Goal: Task Accomplishment & Management: Manage account settings

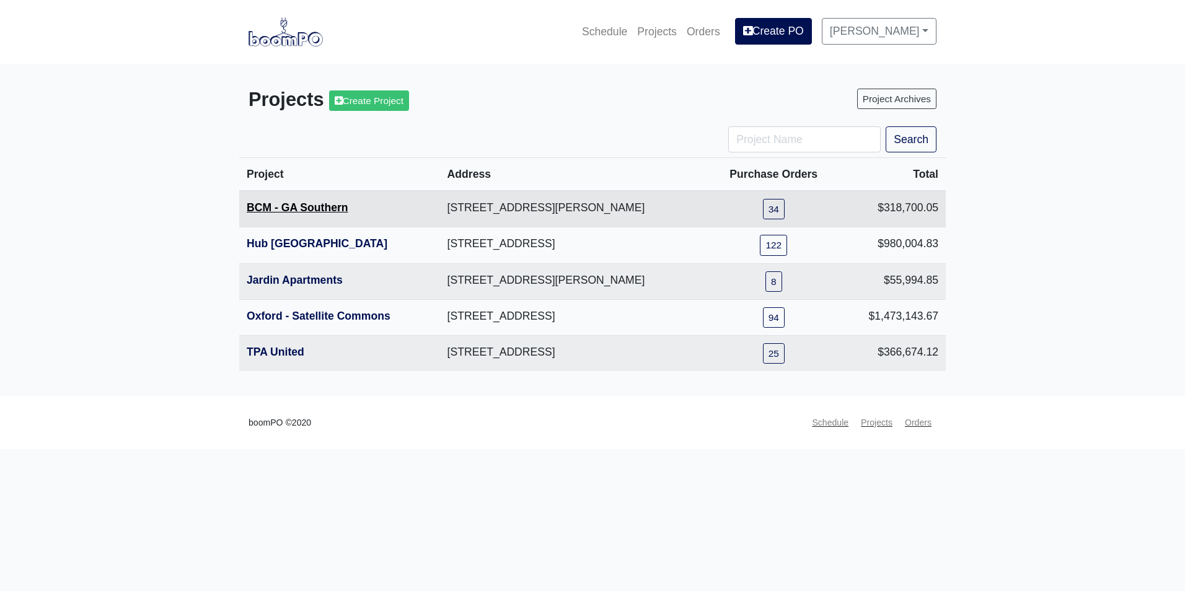
click at [299, 209] on link "BCM - GA Southern" at bounding box center [298, 207] width 102 height 12
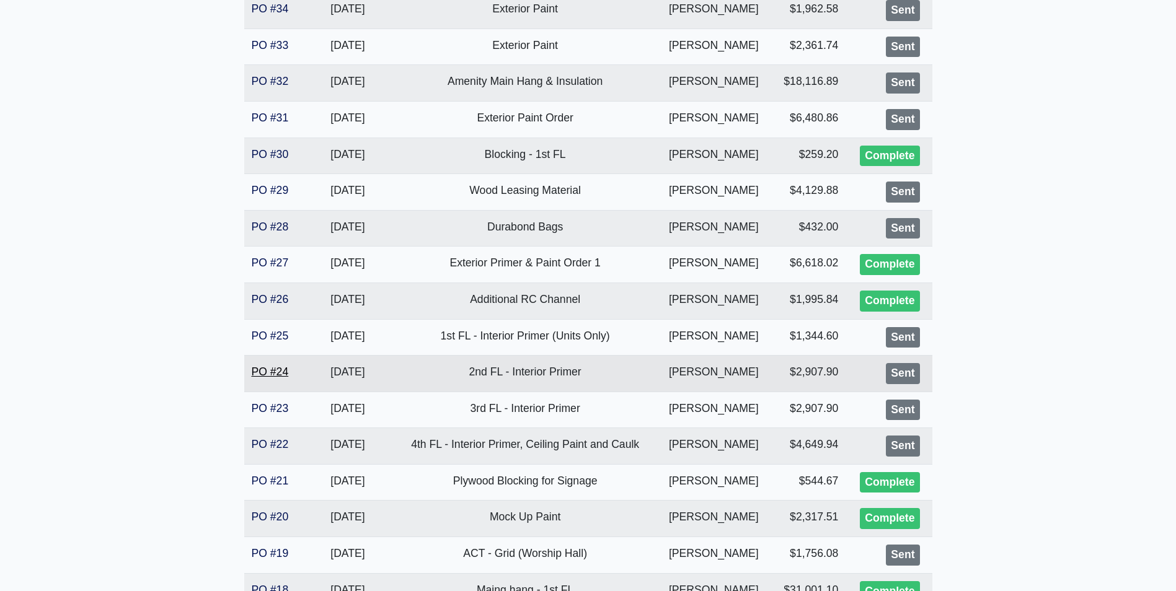
scroll to position [434, 0]
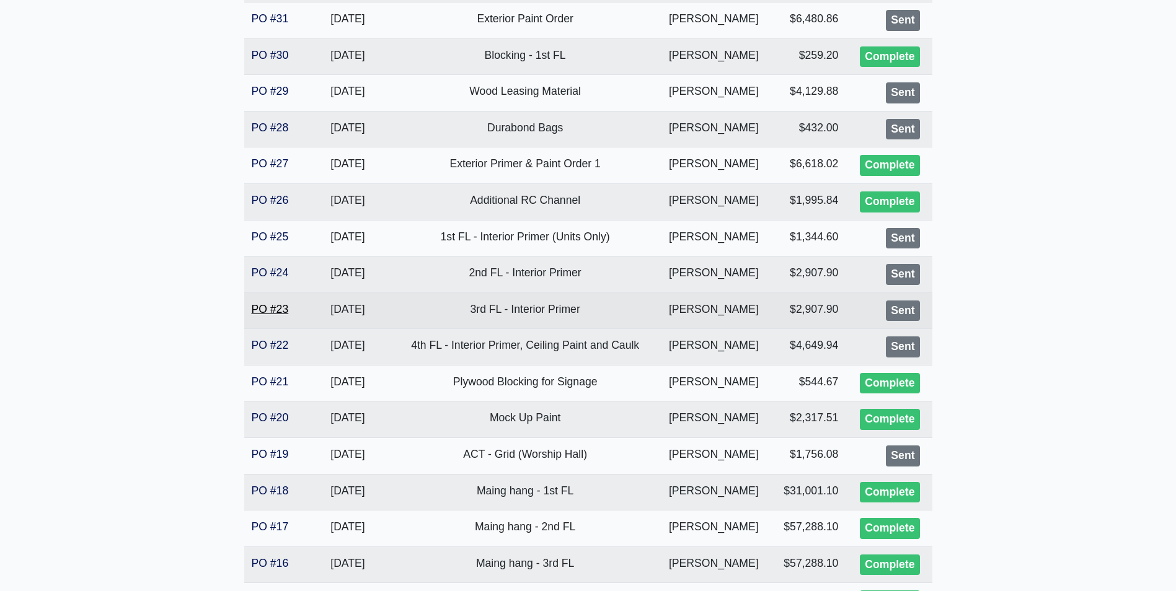
click at [252, 311] on link "PO #23" at bounding box center [270, 309] width 37 height 12
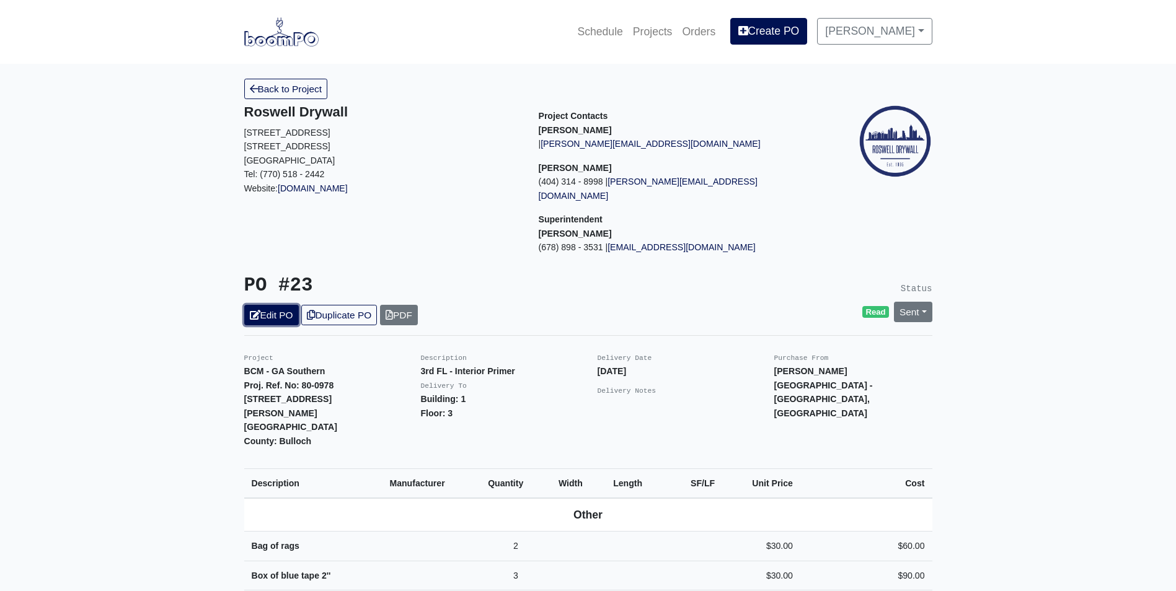
click at [277, 307] on link "Edit PO" at bounding box center [271, 315] width 55 height 20
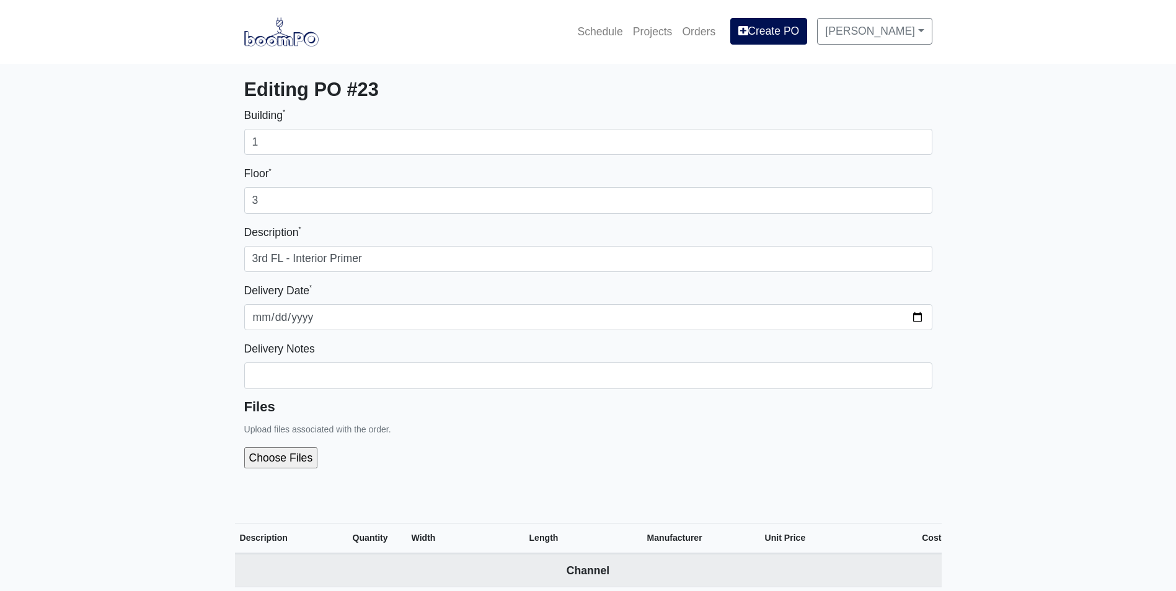
select select
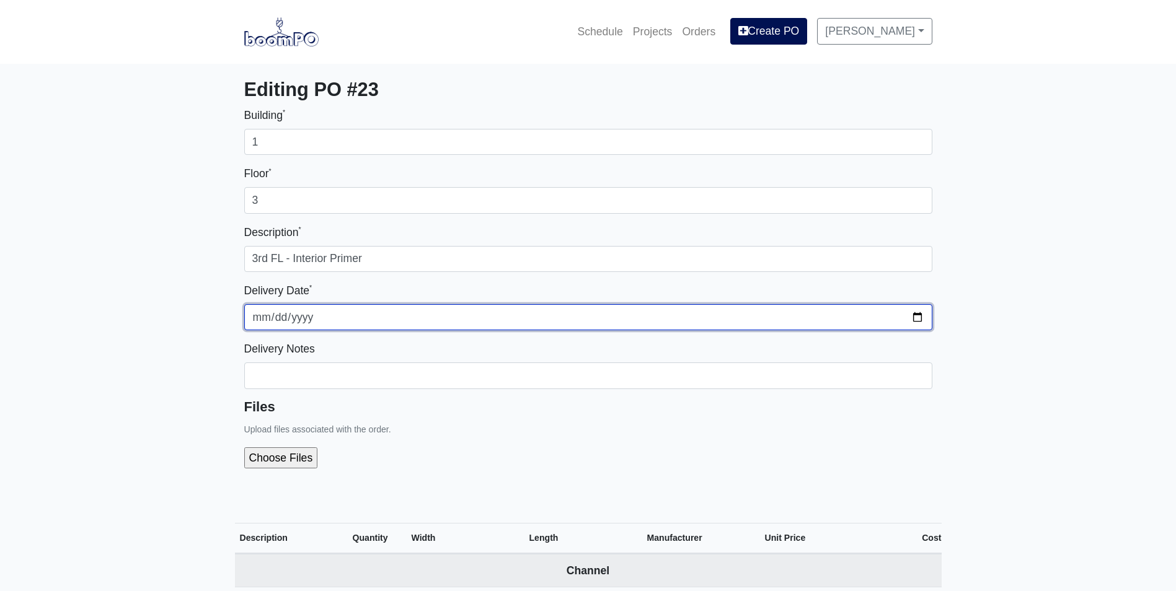
click at [923, 314] on input "2025-09-23" at bounding box center [588, 317] width 688 height 26
type input "2025-10-02"
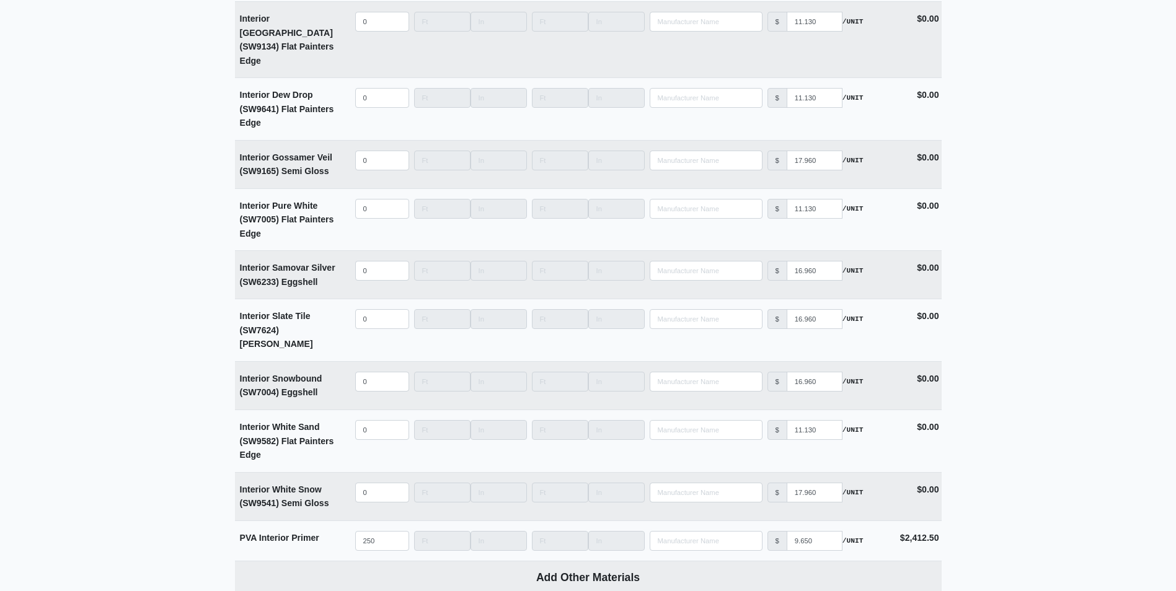
scroll to position [3252, 0]
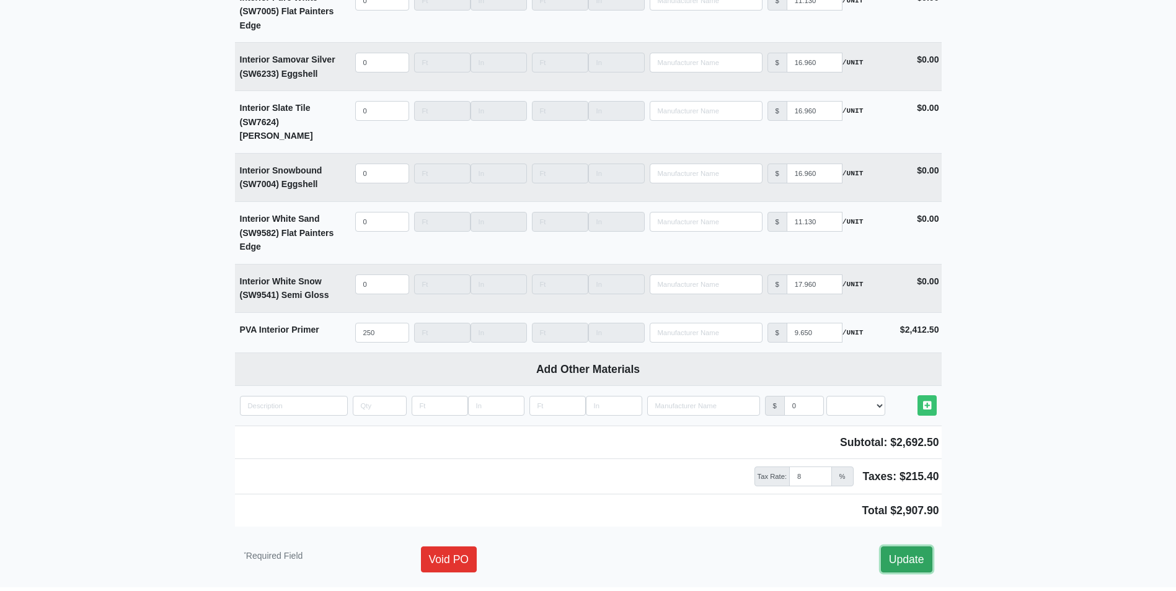
click at [911, 547] on link "Update" at bounding box center [906, 560] width 51 height 26
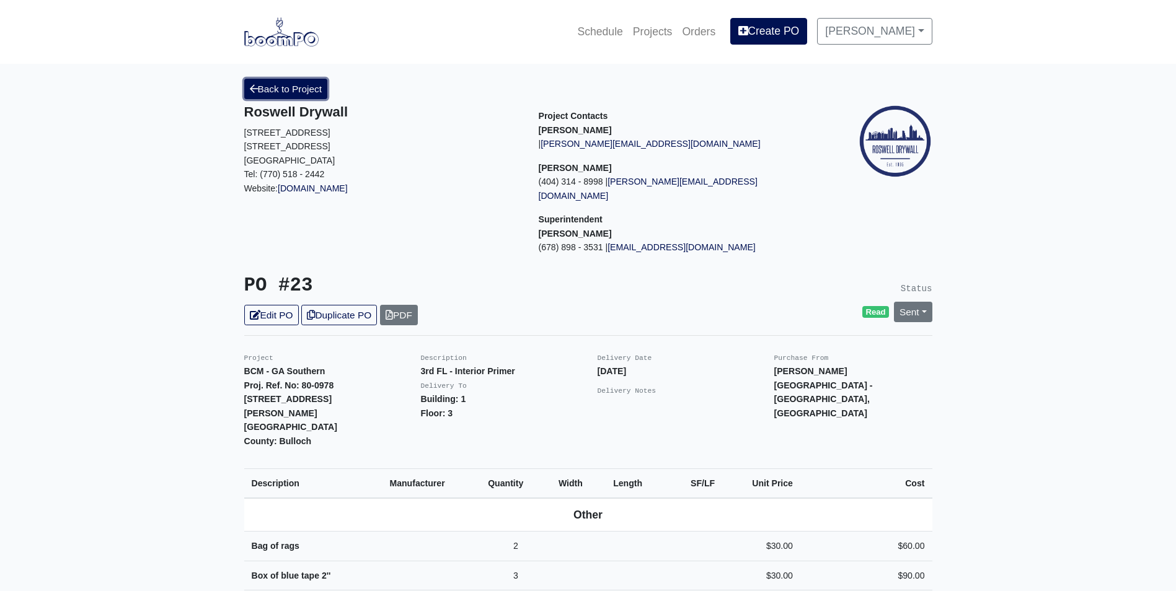
click at [298, 85] on link "Back to Project" at bounding box center [286, 89] width 84 height 20
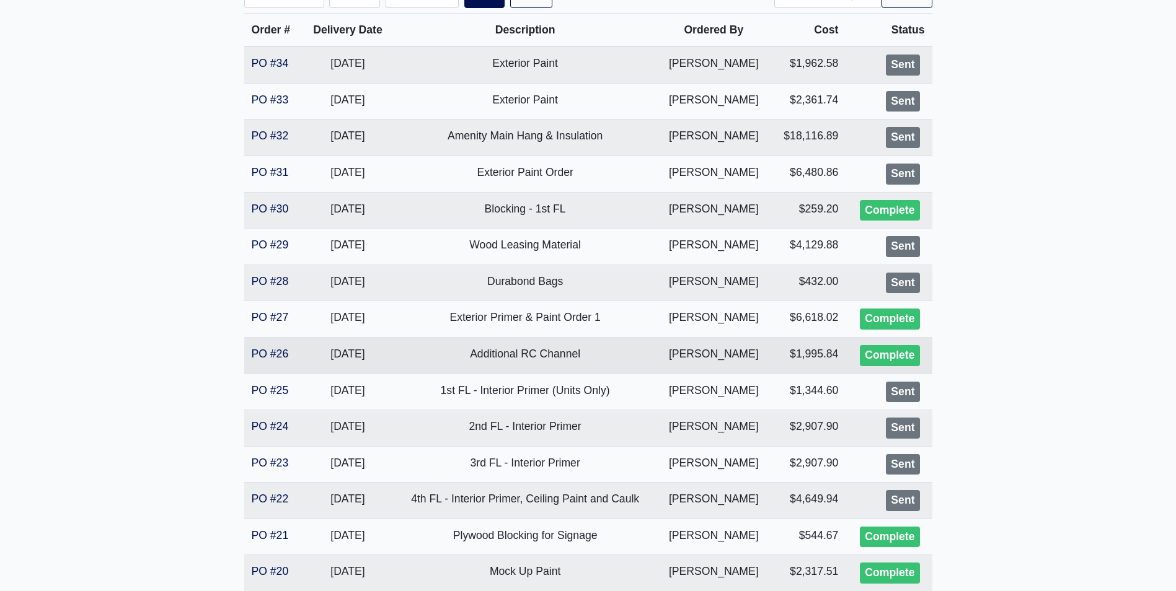
scroll to position [310, 0]
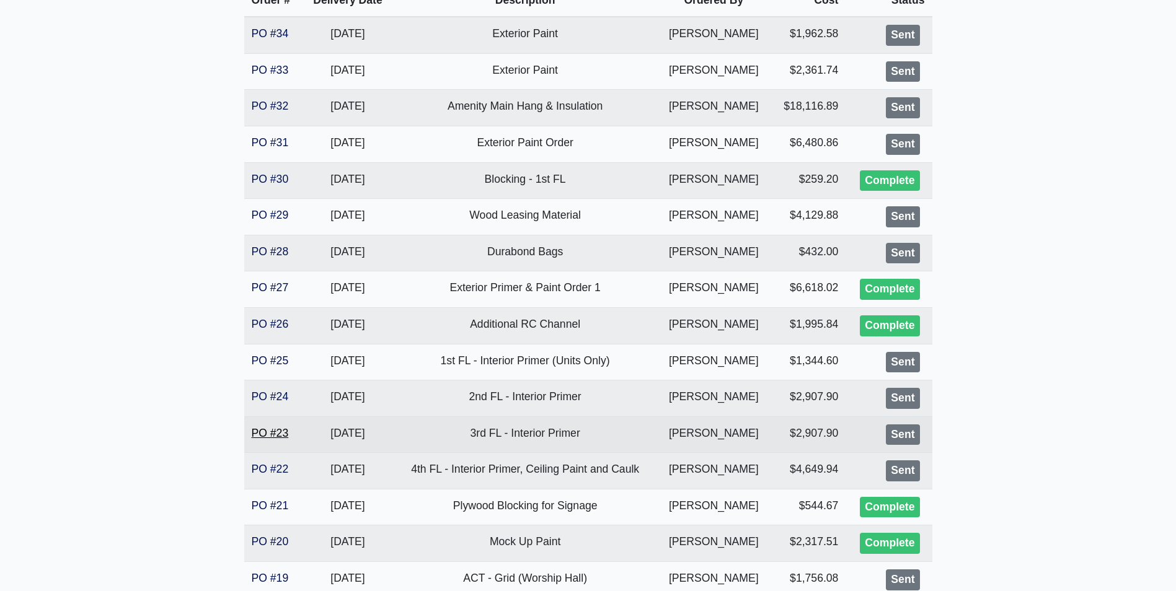
click at [282, 434] on link "PO #23" at bounding box center [270, 433] width 37 height 12
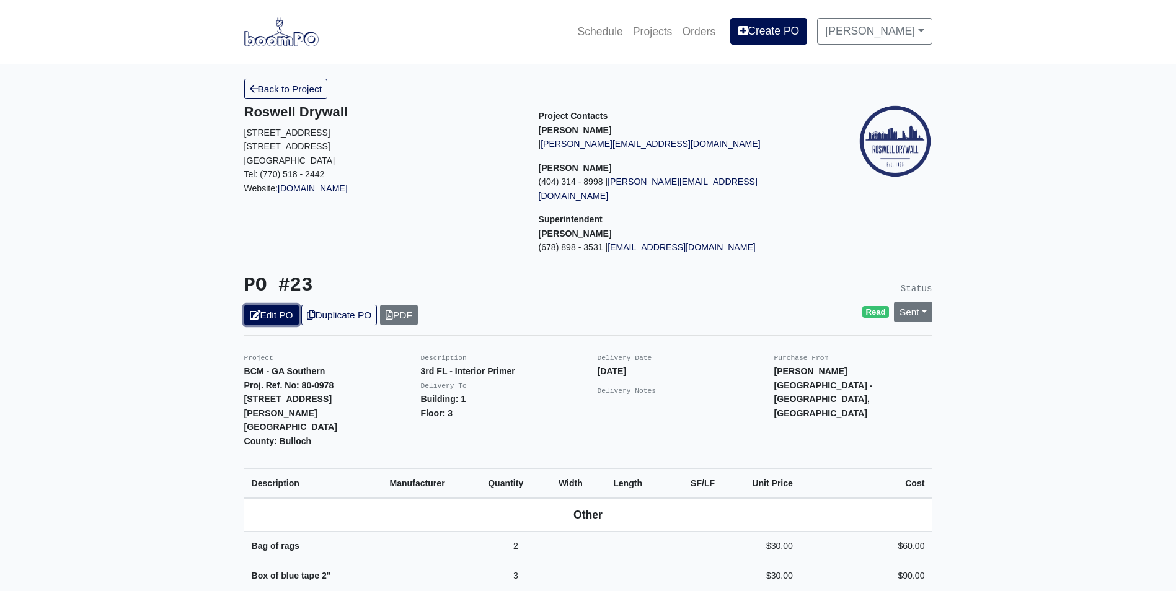
click at [284, 305] on link "Edit PO" at bounding box center [271, 315] width 55 height 20
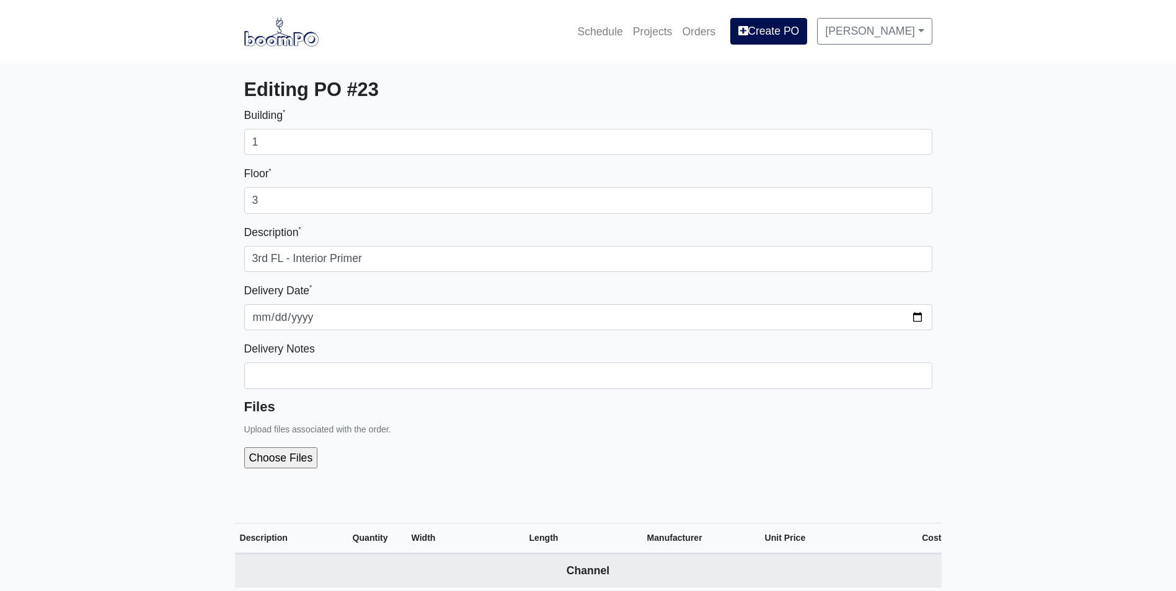
select select
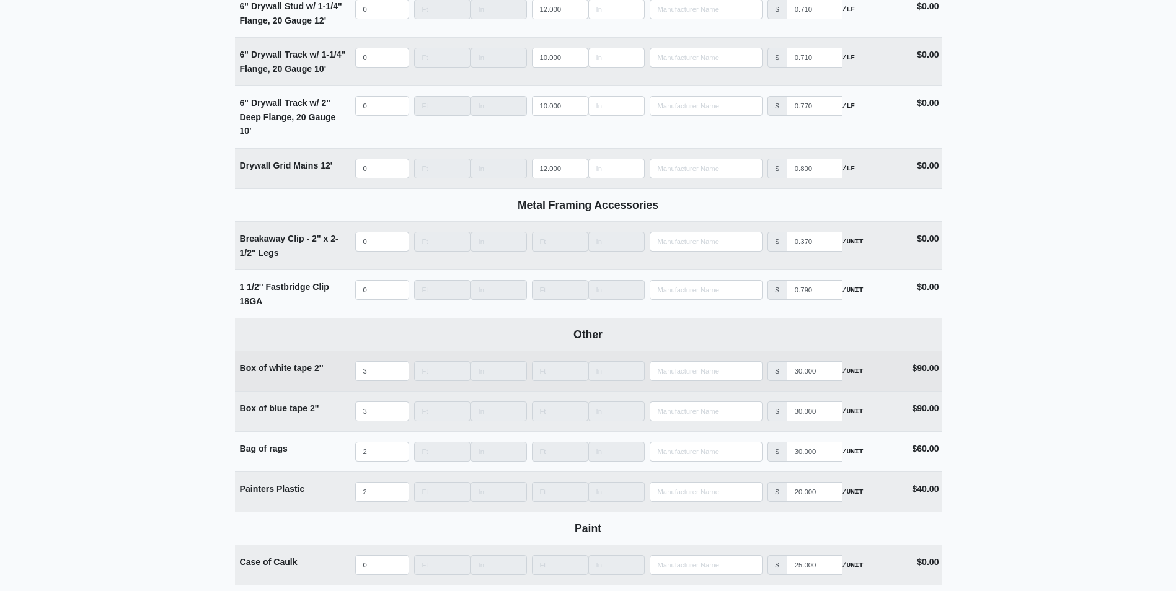
scroll to position [2293, 0]
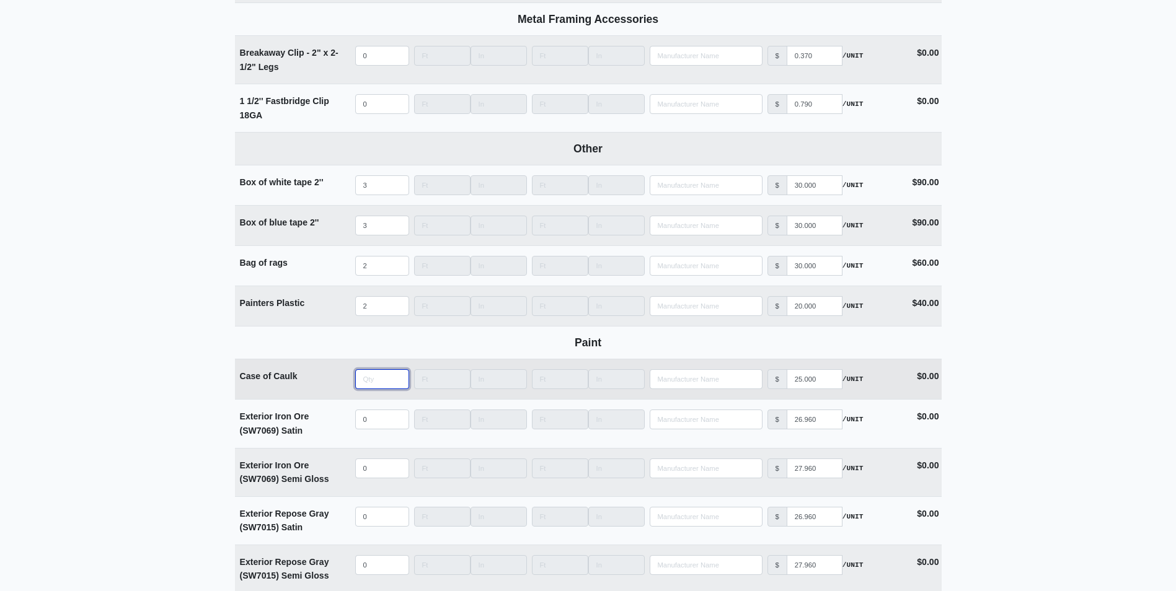
click at [371, 383] on input "quantity" at bounding box center [382, 379] width 54 height 20
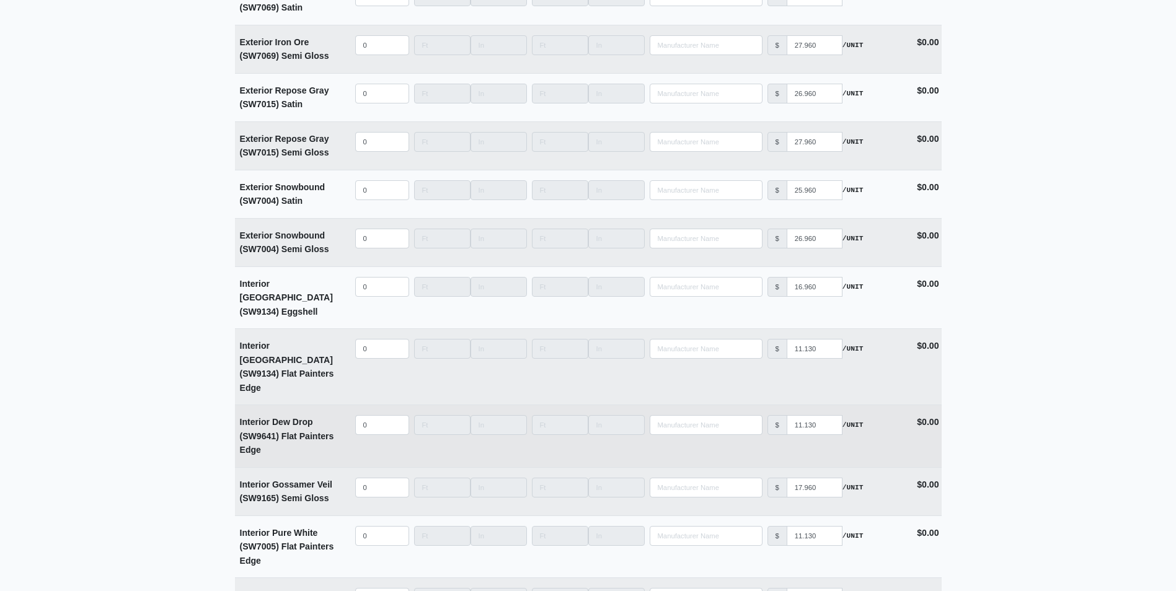
scroll to position [2727, 0]
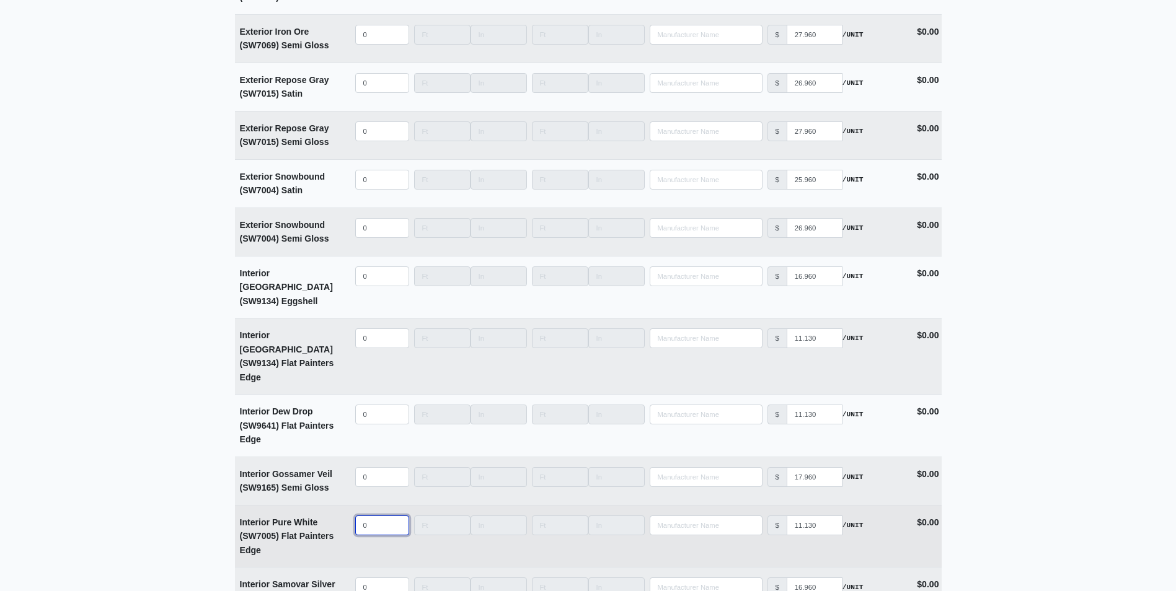
type input "0"
click at [375, 516] on input "quantity" at bounding box center [382, 526] width 54 height 20
type input "1"
select select
type input "10"
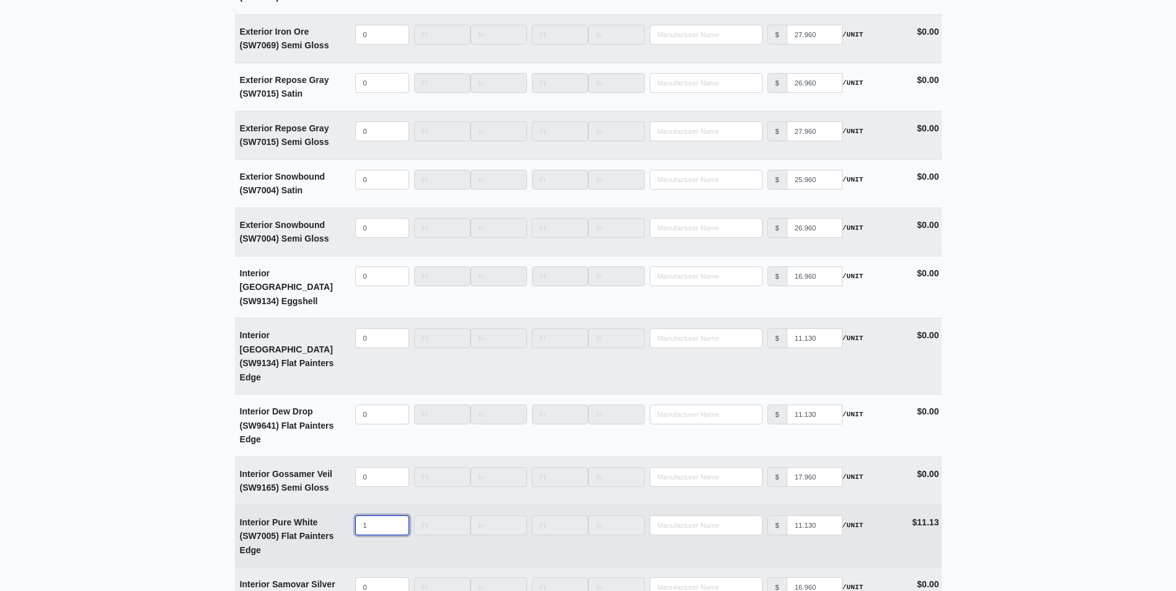
select select
type input "100"
select select
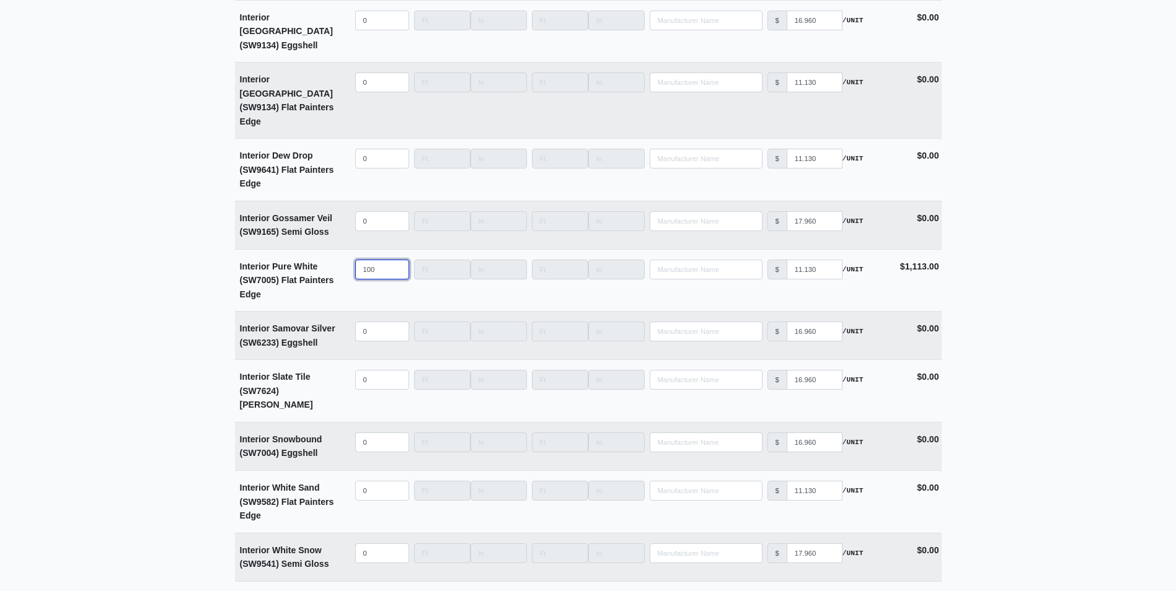
scroll to position [3252, 0]
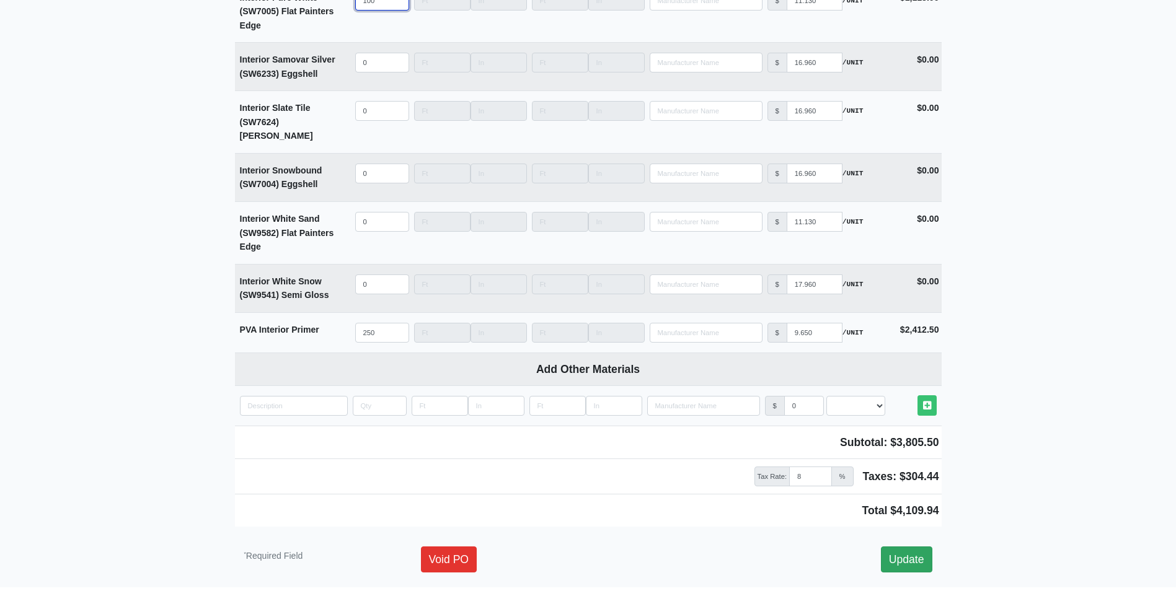
type input "100"
click at [892, 547] on link "Update" at bounding box center [906, 560] width 51 height 26
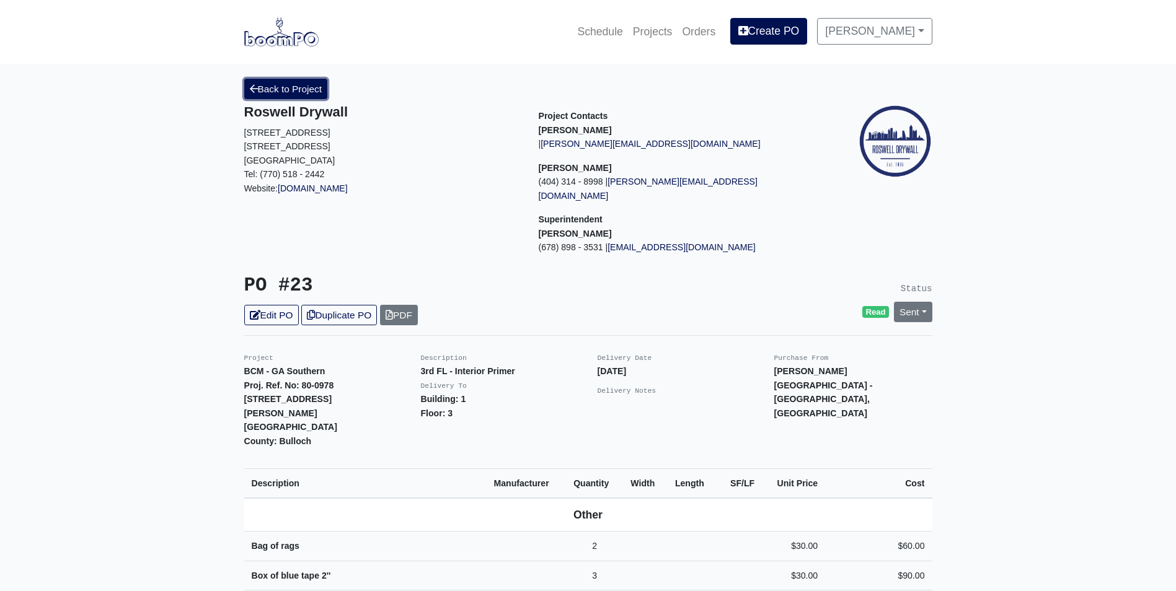
click at [280, 89] on link "Back to Project" at bounding box center [286, 89] width 84 height 20
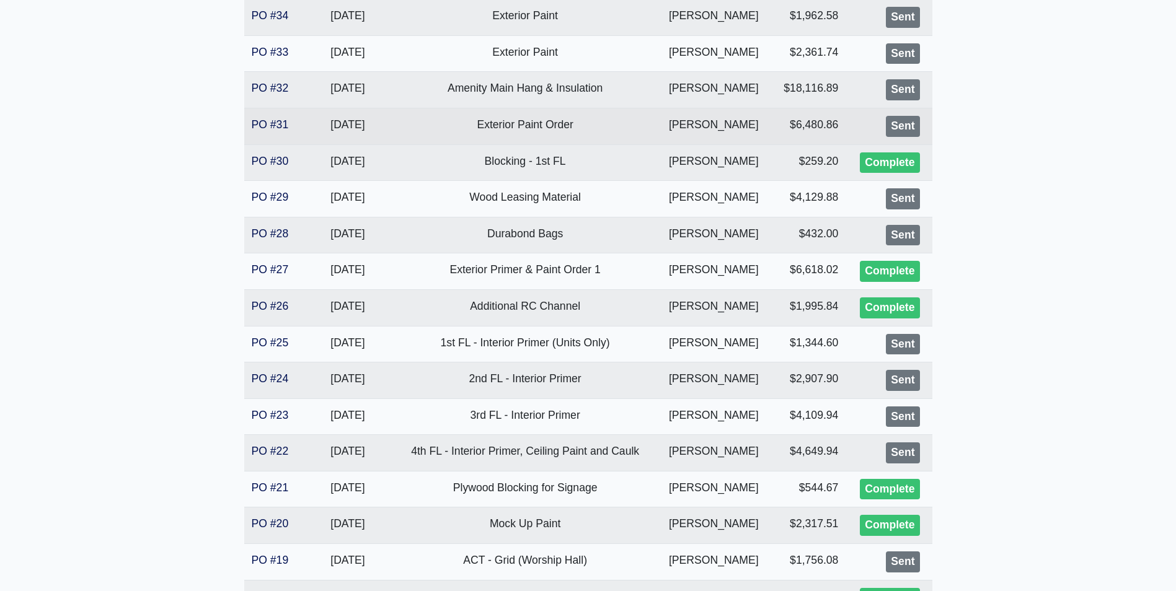
scroll to position [372, 0]
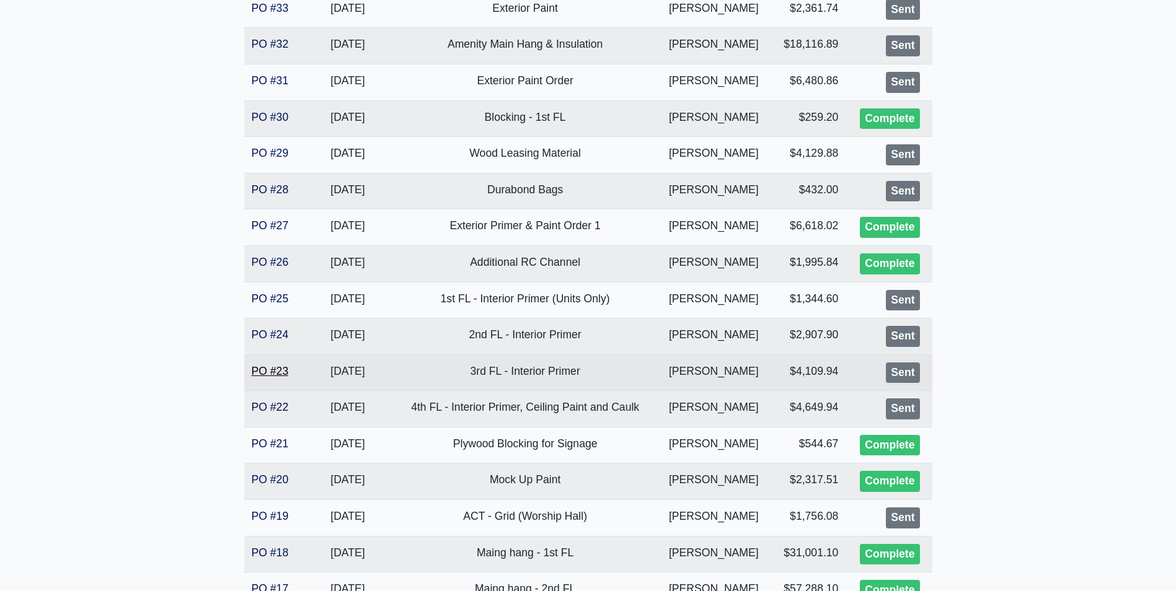
click at [265, 372] on link "PO #23" at bounding box center [270, 371] width 37 height 12
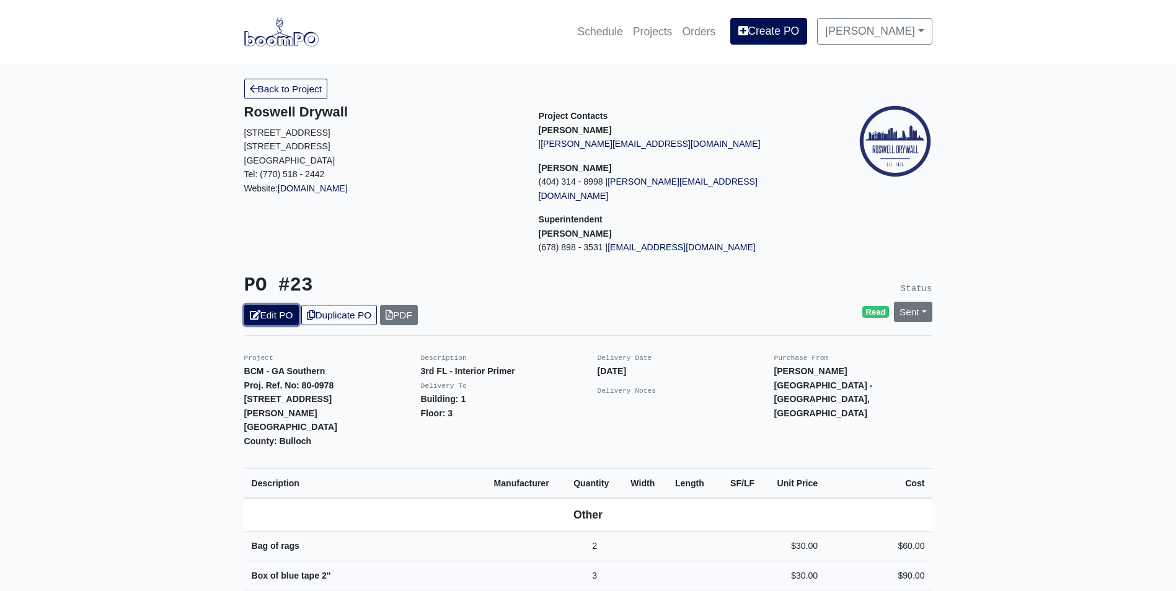
click at [267, 305] on link "Edit PO" at bounding box center [271, 315] width 55 height 20
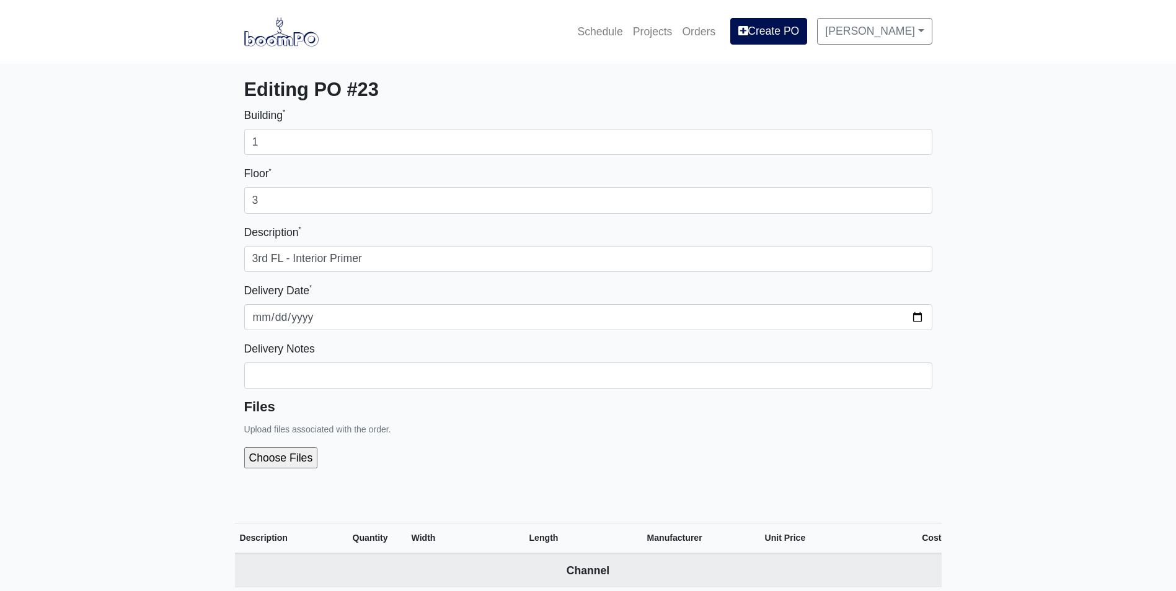
select select
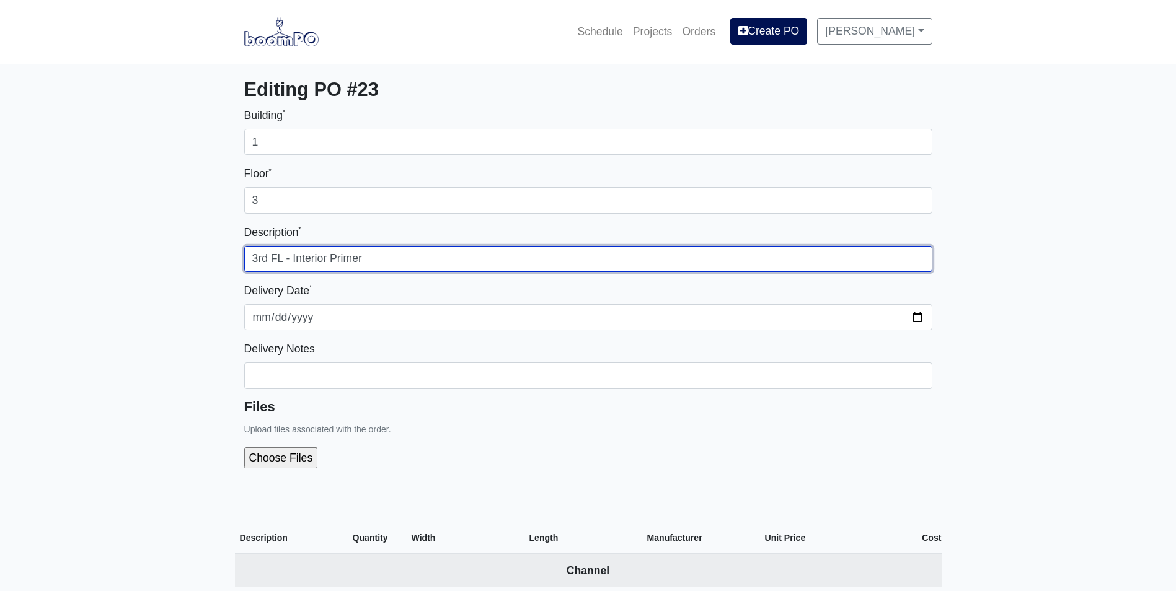
click at [415, 259] on input "3rd FL - Interior Primer" at bounding box center [588, 259] width 688 height 26
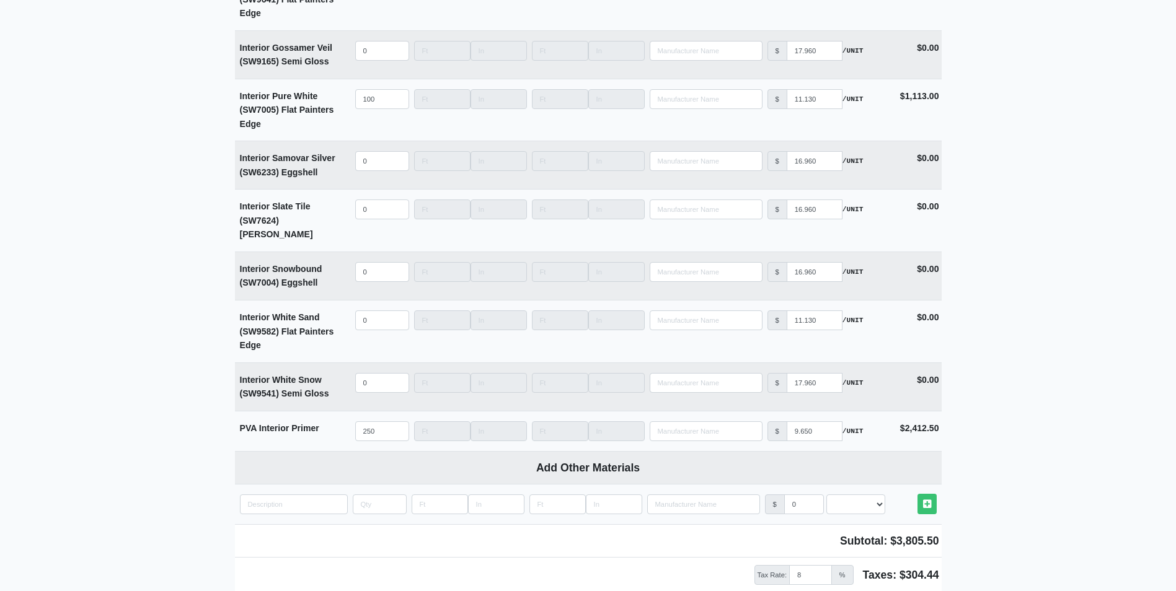
scroll to position [3252, 0]
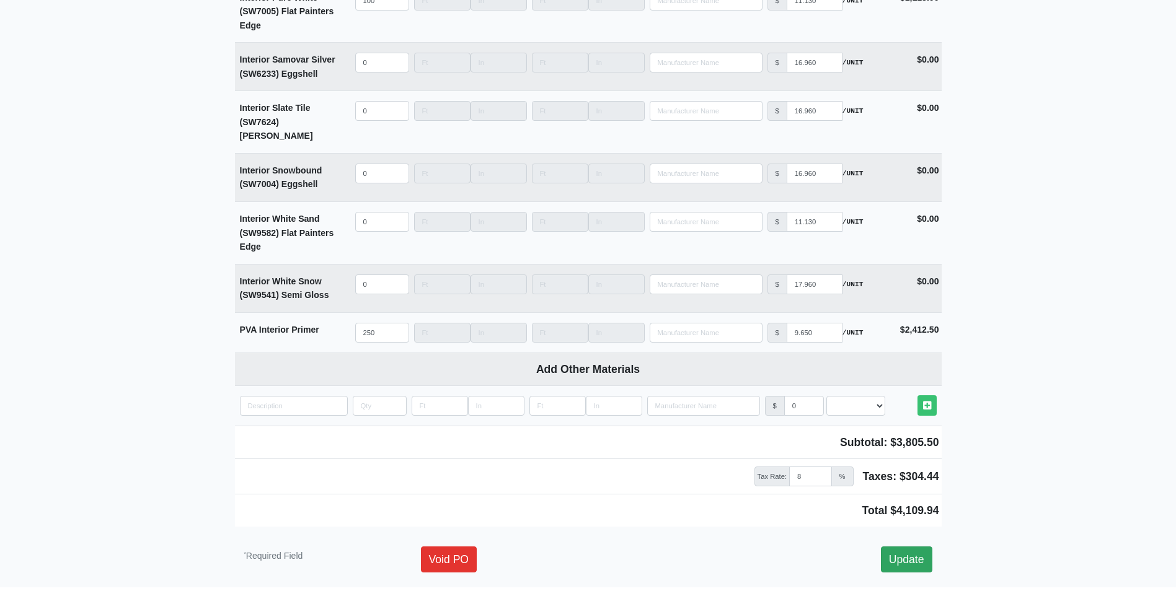
type input "3rd FL - Interior Primer, Interior Ceiling"
click at [899, 547] on link "Update" at bounding box center [906, 560] width 51 height 26
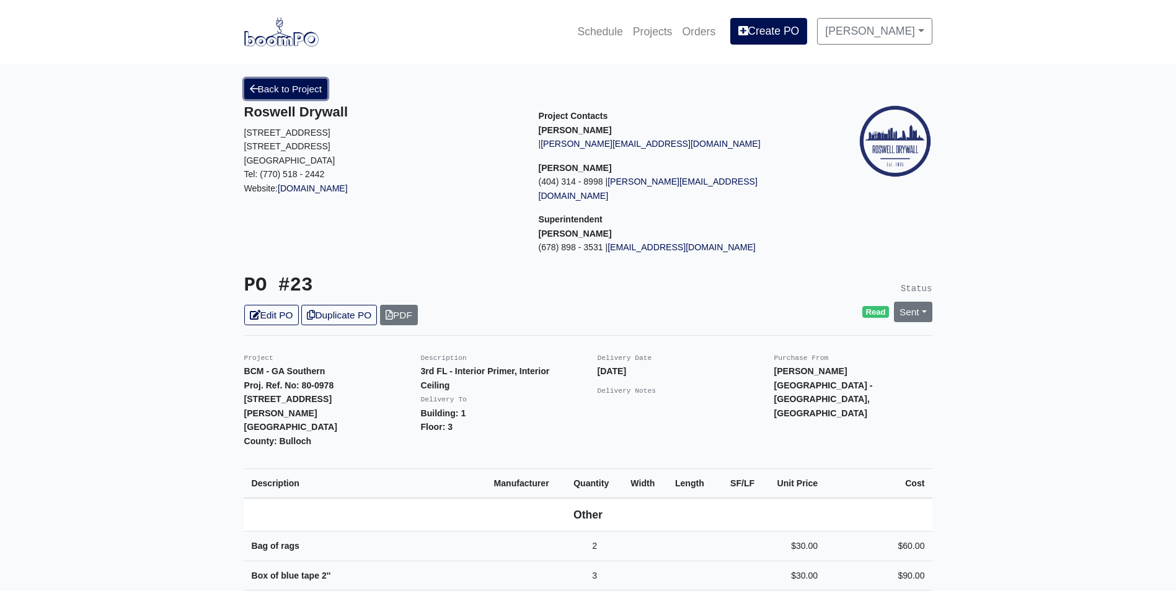
click at [298, 87] on link "Back to Project" at bounding box center [286, 89] width 84 height 20
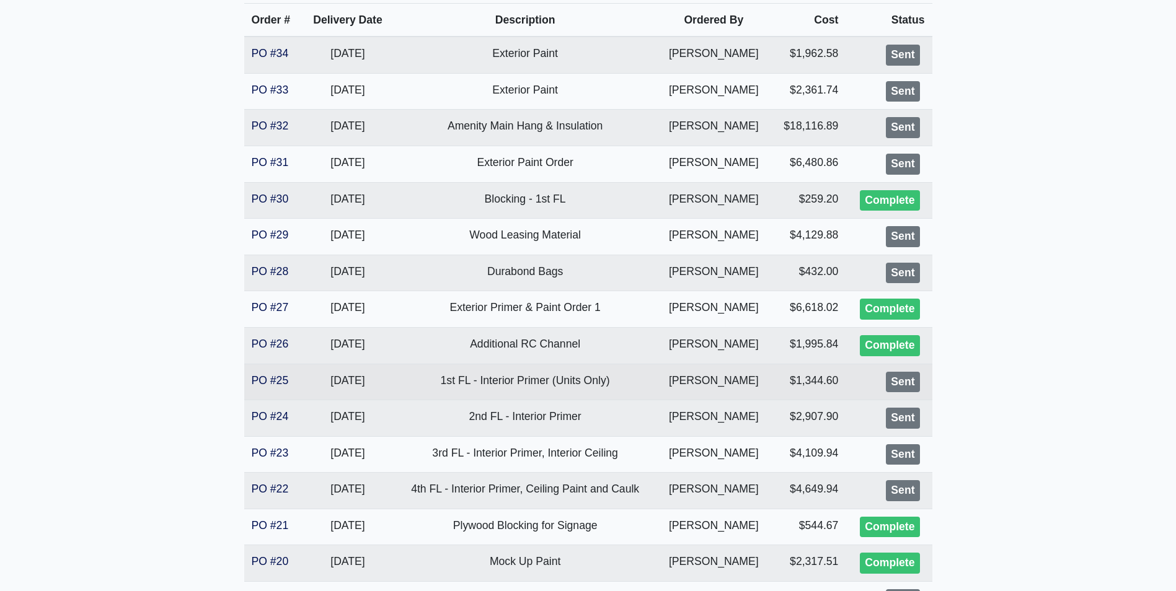
scroll to position [310, 0]
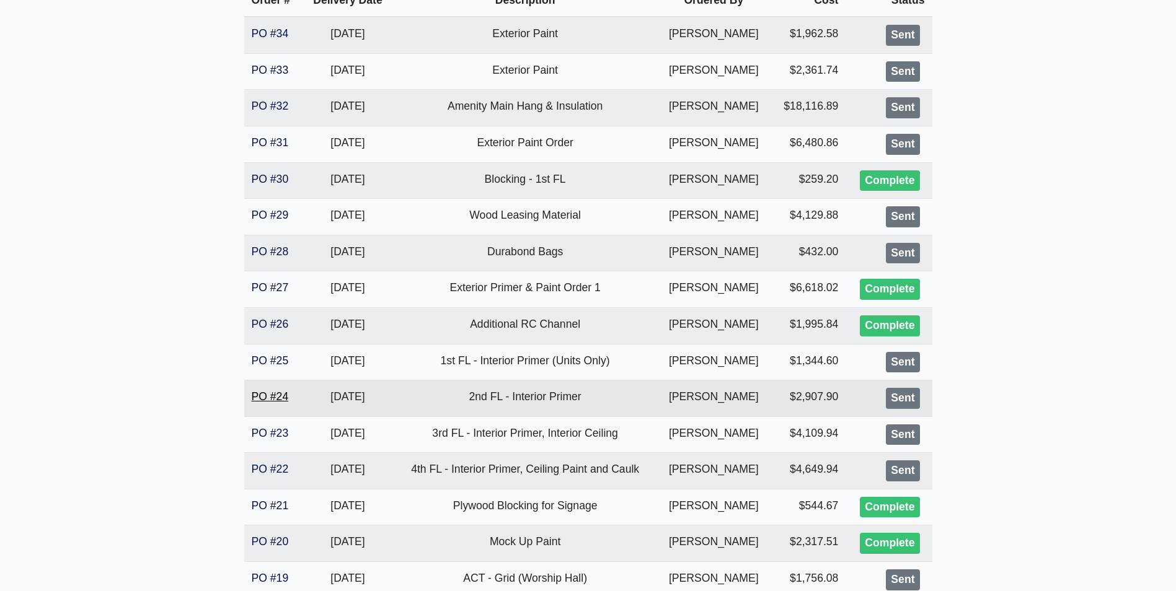
click at [281, 397] on link "PO #24" at bounding box center [270, 396] width 37 height 12
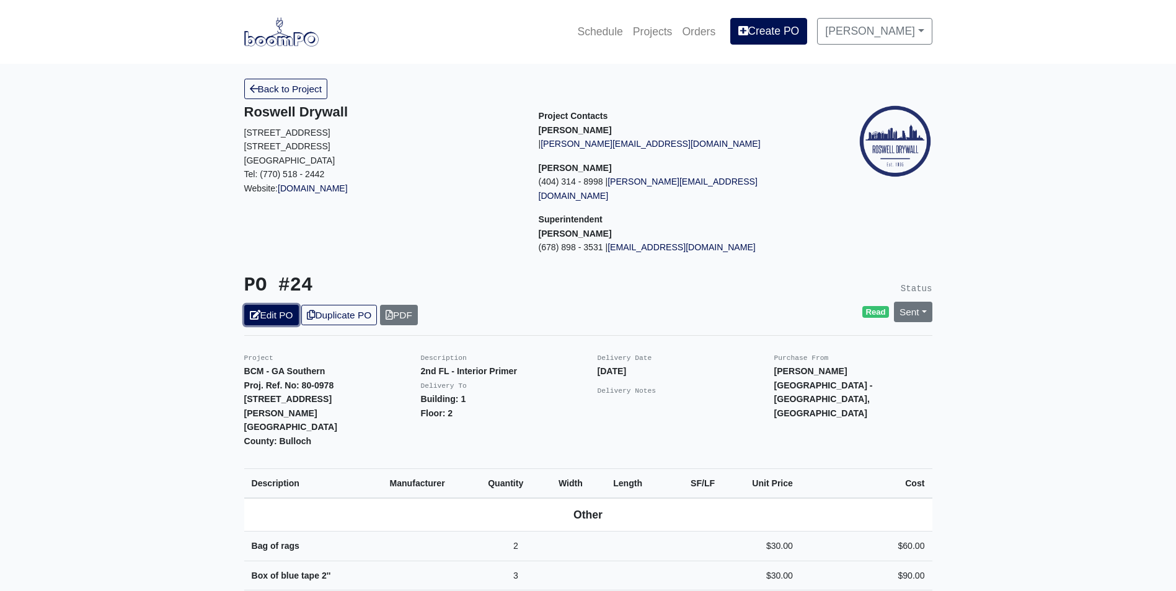
click at [273, 305] on link "Edit PO" at bounding box center [271, 315] width 55 height 20
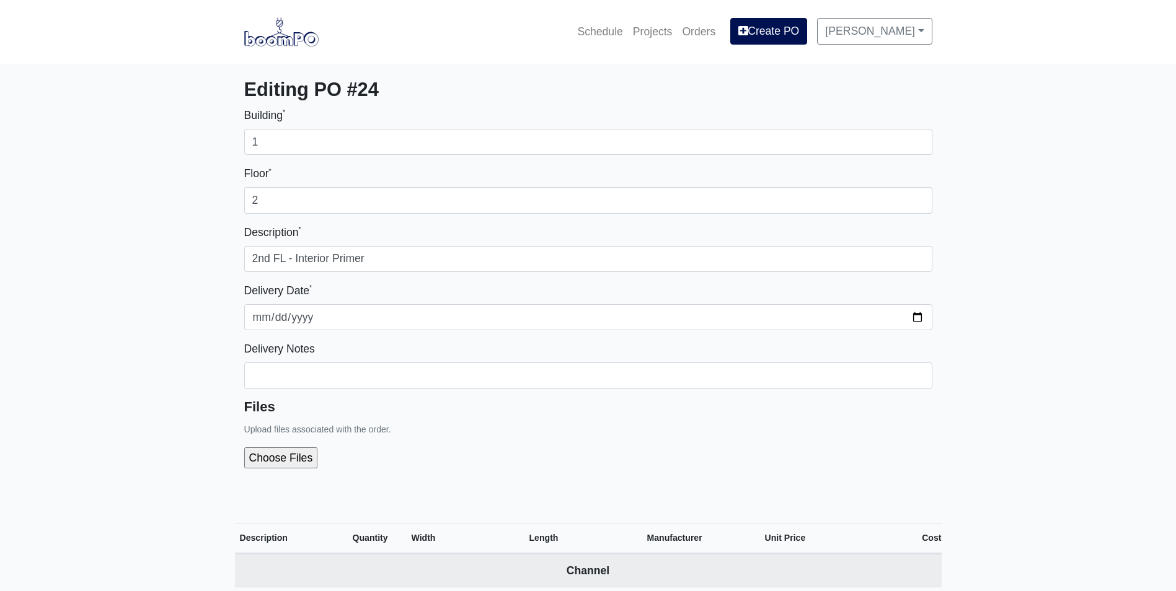
select select
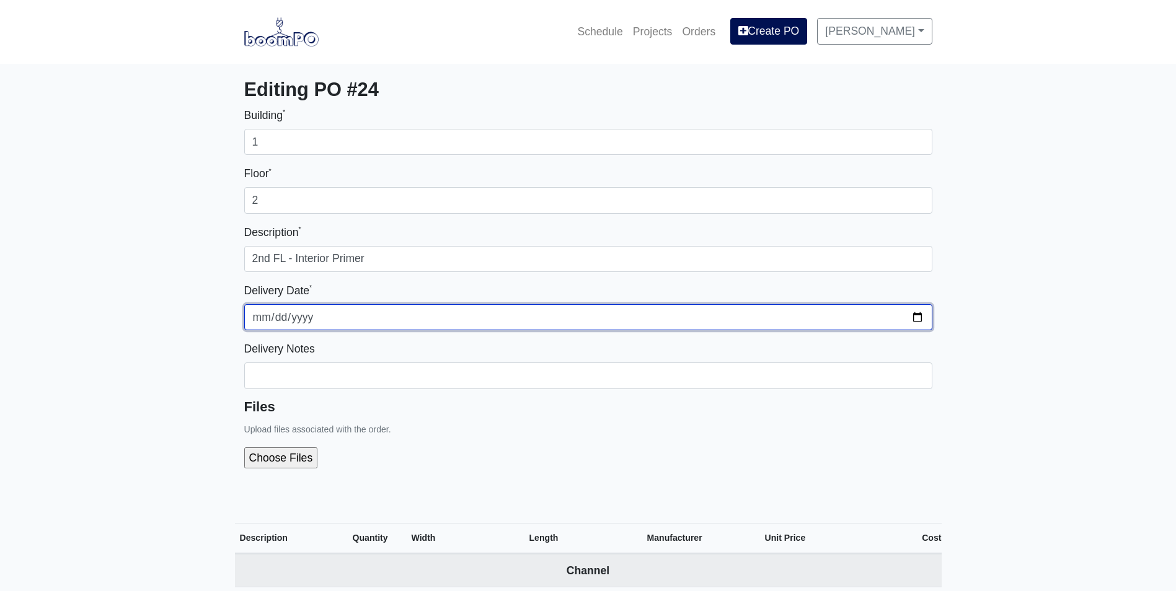
click at [913, 314] on input "2025-09-29" at bounding box center [588, 317] width 688 height 26
type input "2025-10-06"
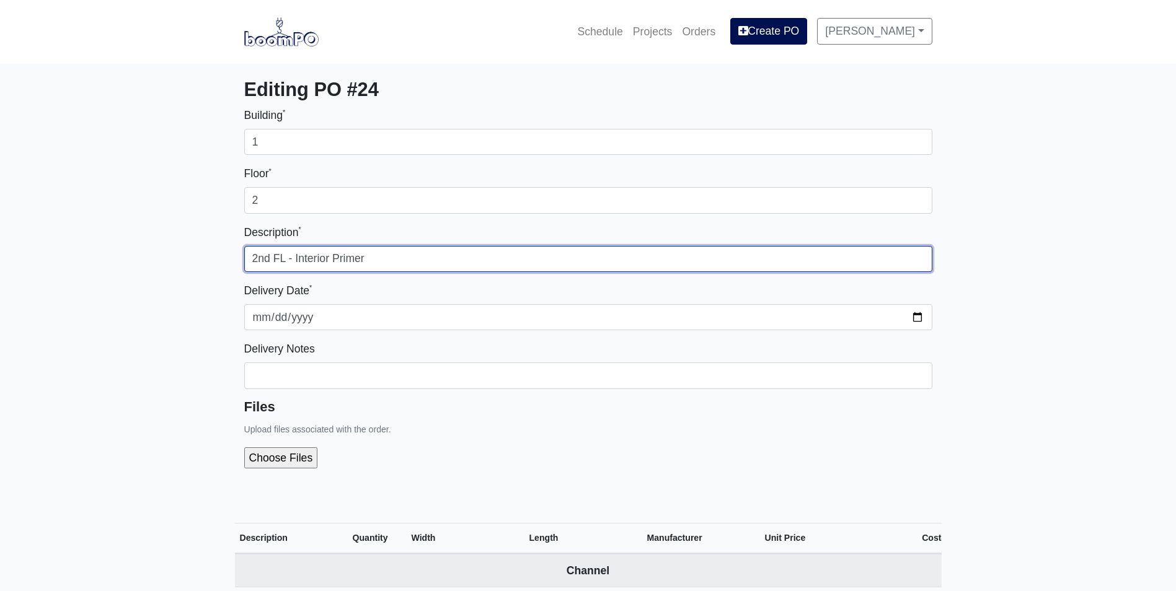
click at [379, 255] on input "2nd FL - Interior Primer" at bounding box center [588, 259] width 688 height 26
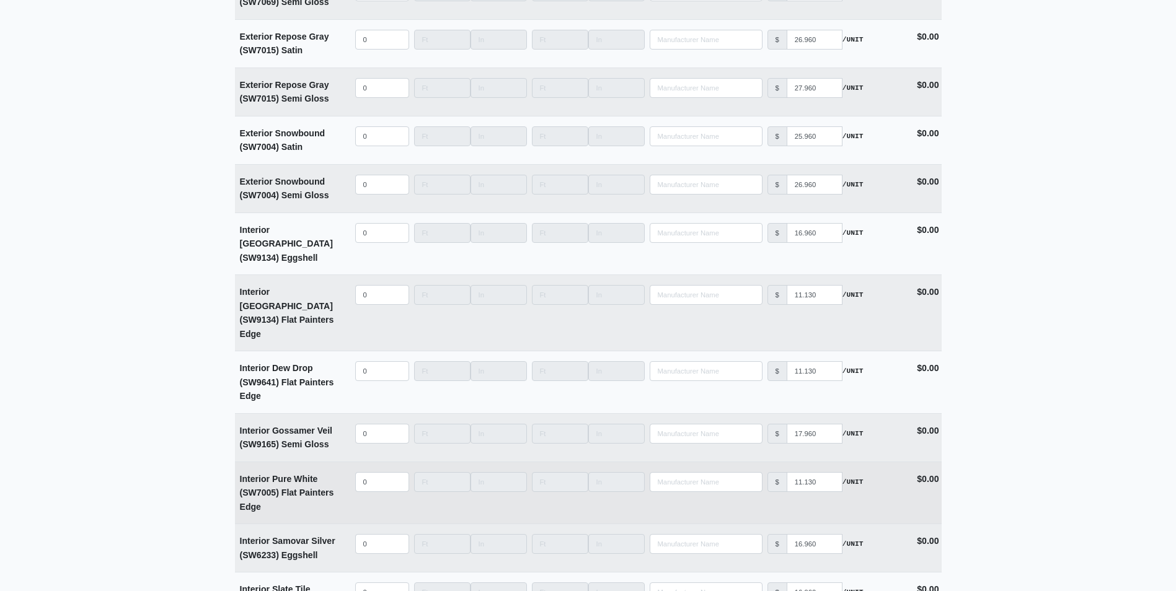
scroll to position [2789, 0]
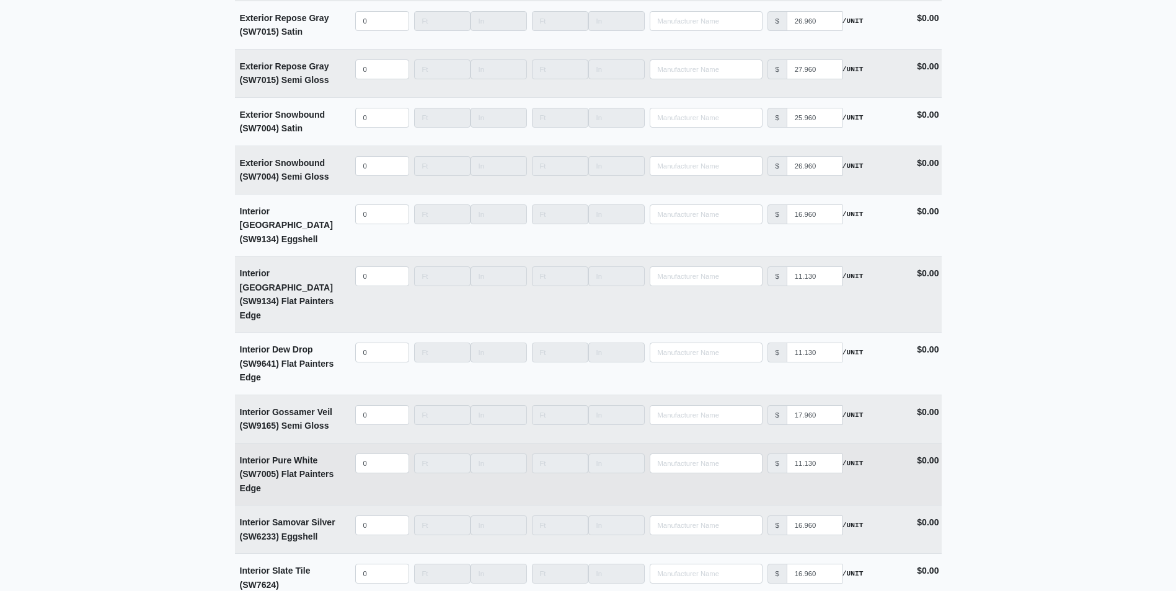
type input "2nd FL - Interior Primer, Interior Ceilings"
click at [372, 454] on input "quantity" at bounding box center [382, 464] width 54 height 20
type input "1"
select select
type input "10"
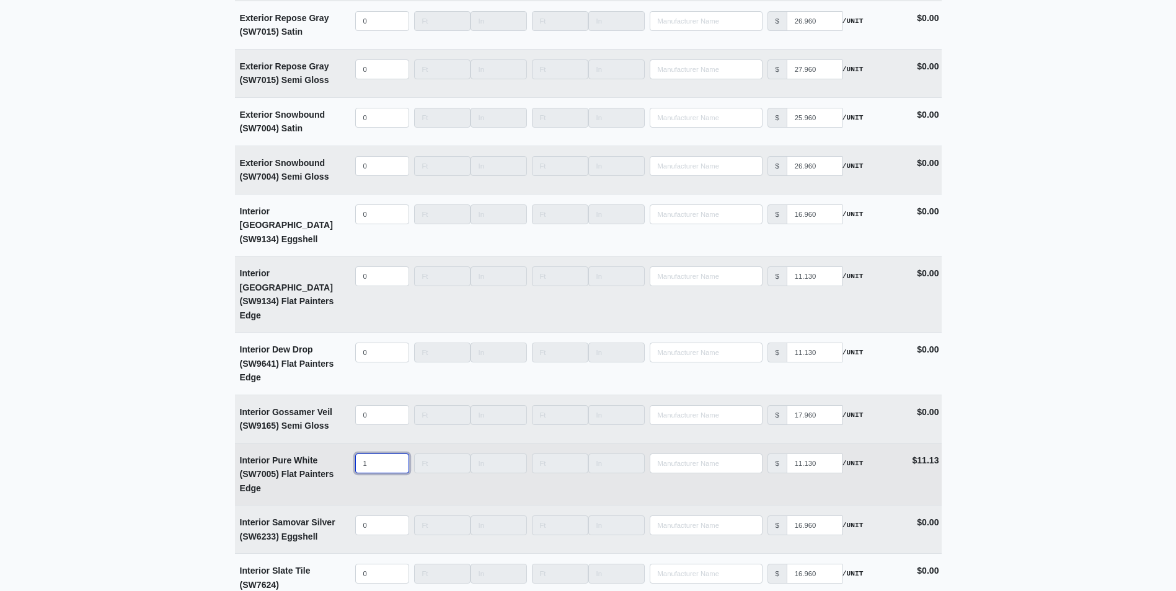
select select
type input "100"
select select
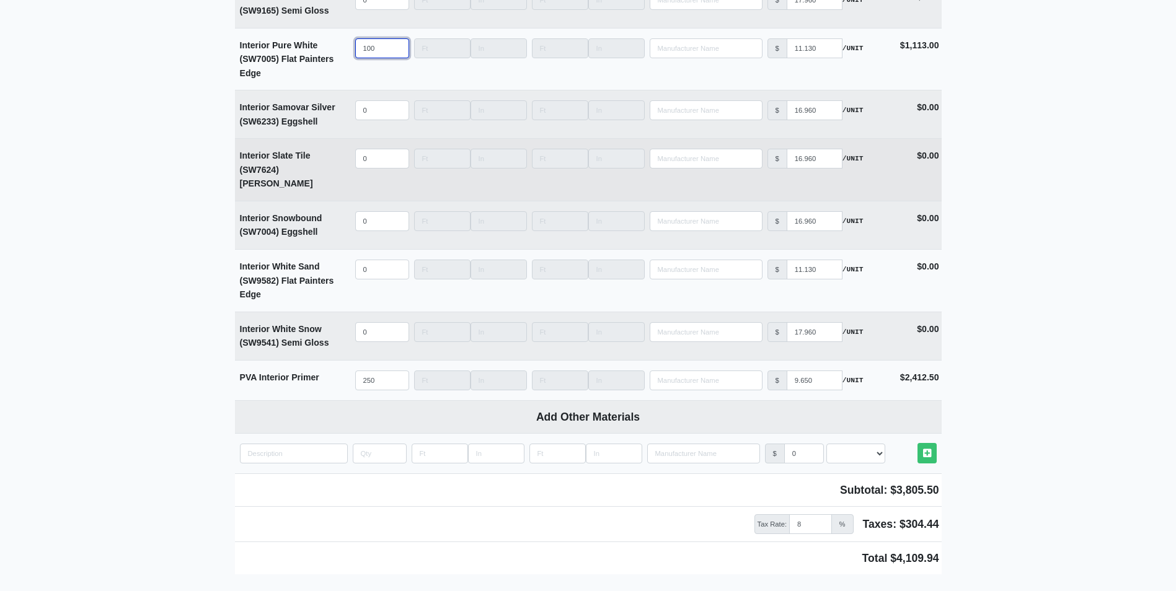
scroll to position [3252, 0]
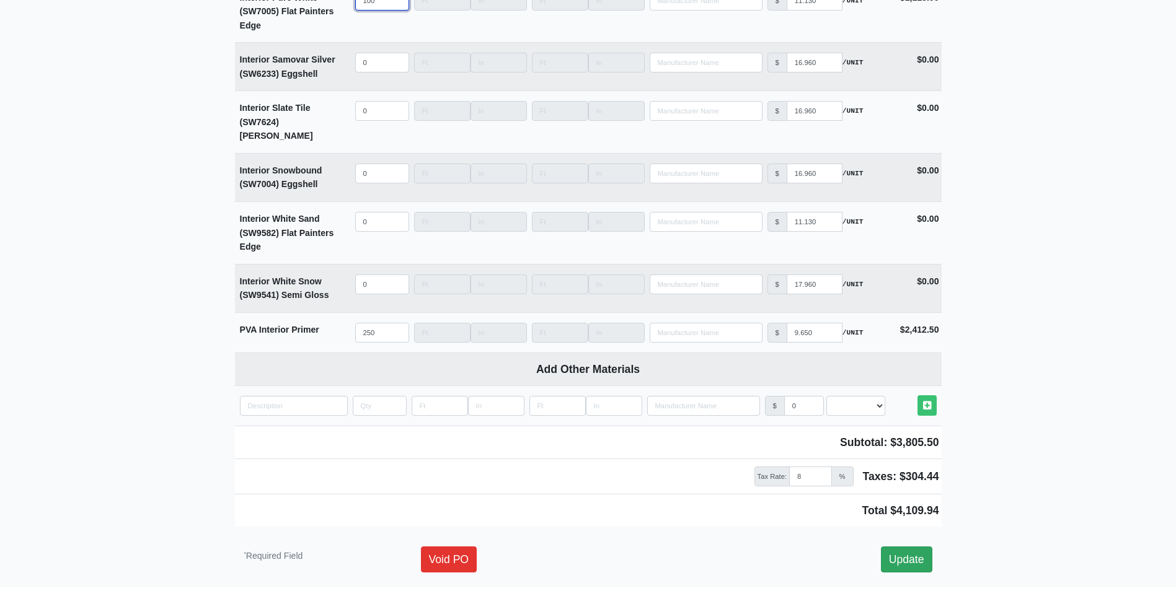
type input "100"
click at [913, 547] on link "Update" at bounding box center [906, 560] width 51 height 26
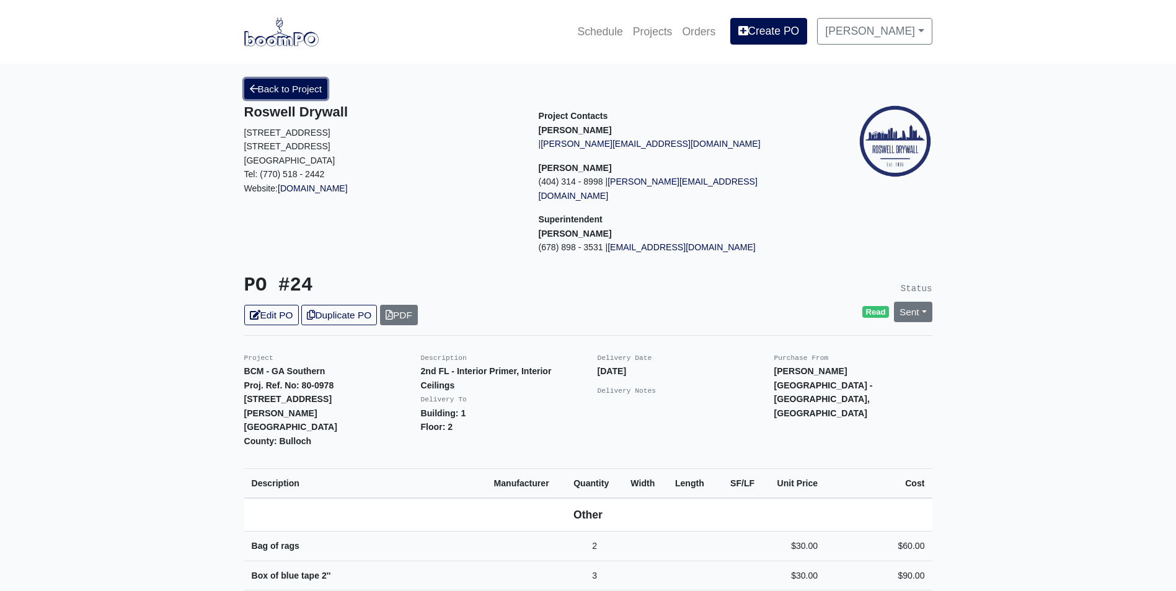
click at [273, 96] on link "Back to Project" at bounding box center [286, 89] width 84 height 20
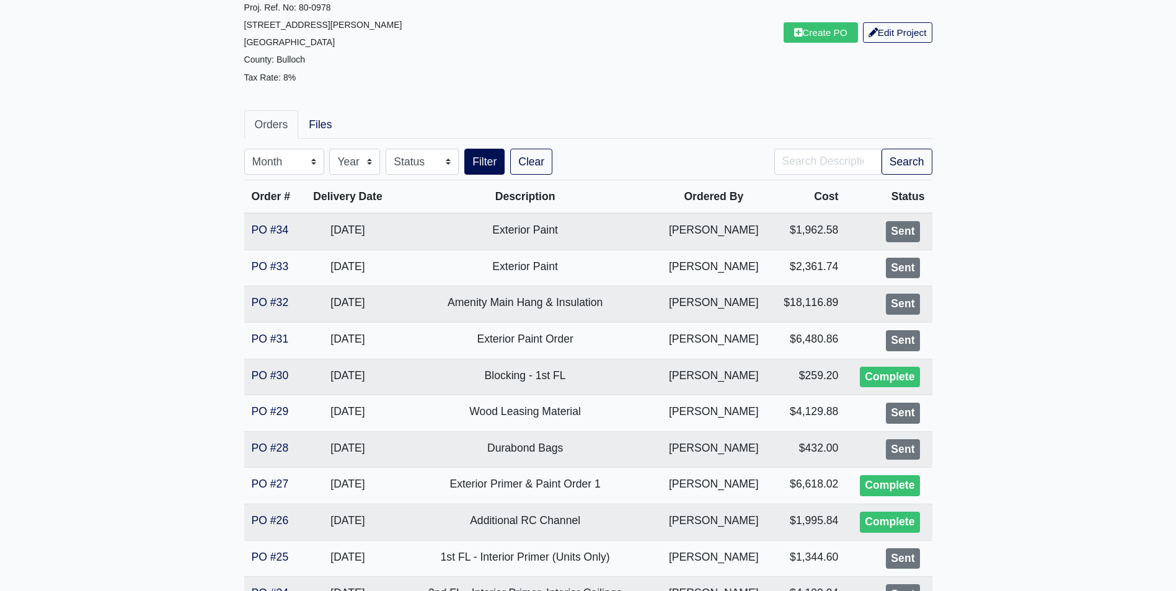
scroll to position [124, 0]
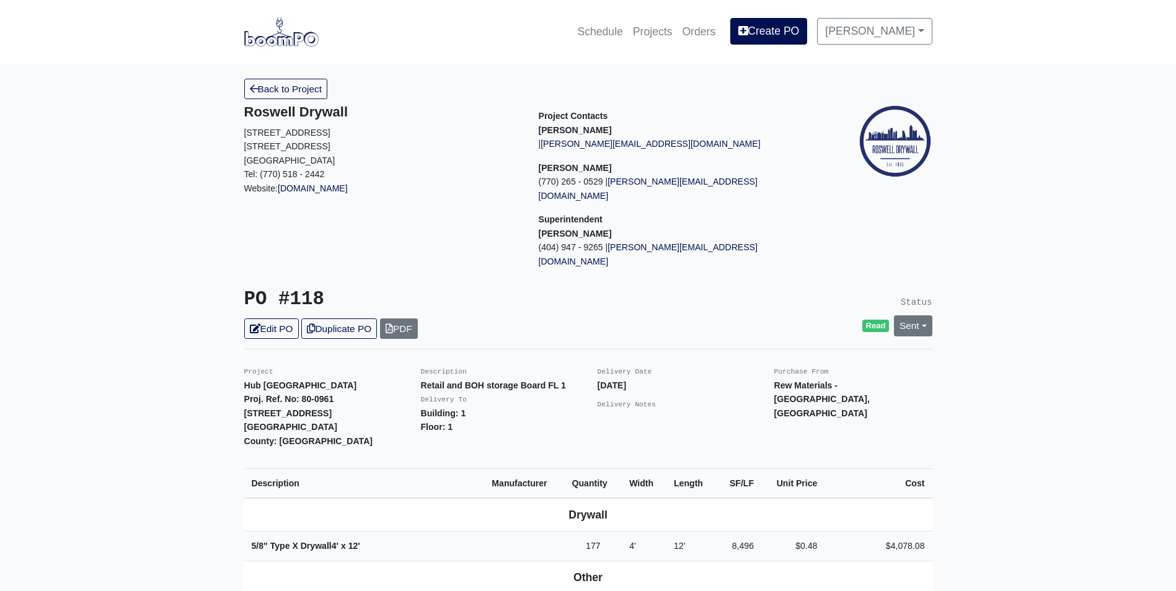
scroll to position [62, 0]
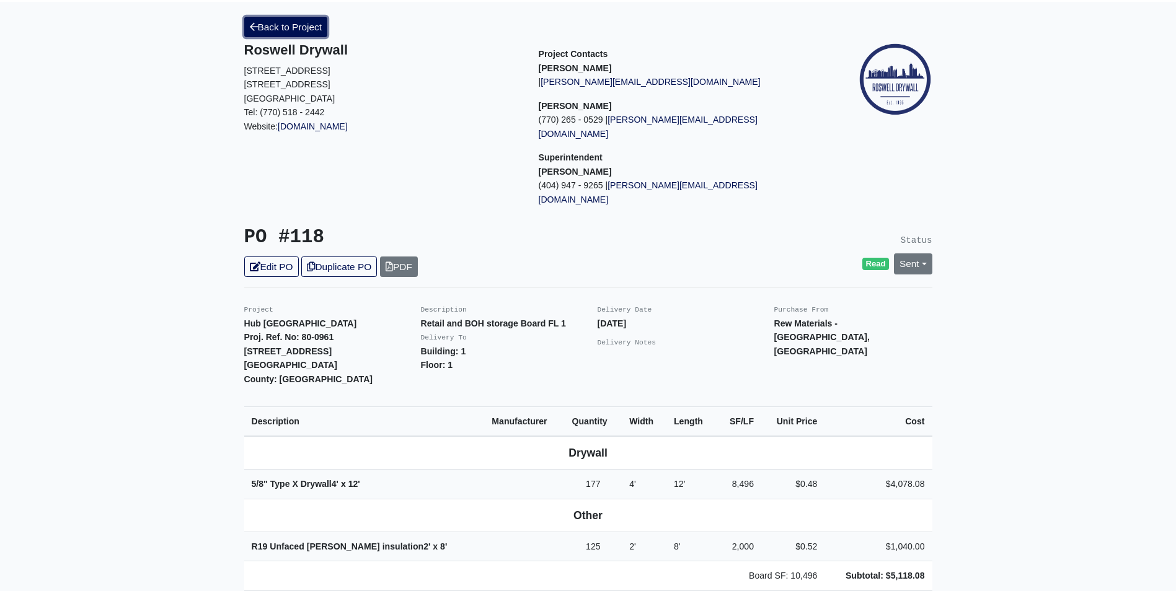
scroll to position [62, 0]
click at [306, 32] on link "Back to Project" at bounding box center [286, 27] width 84 height 20
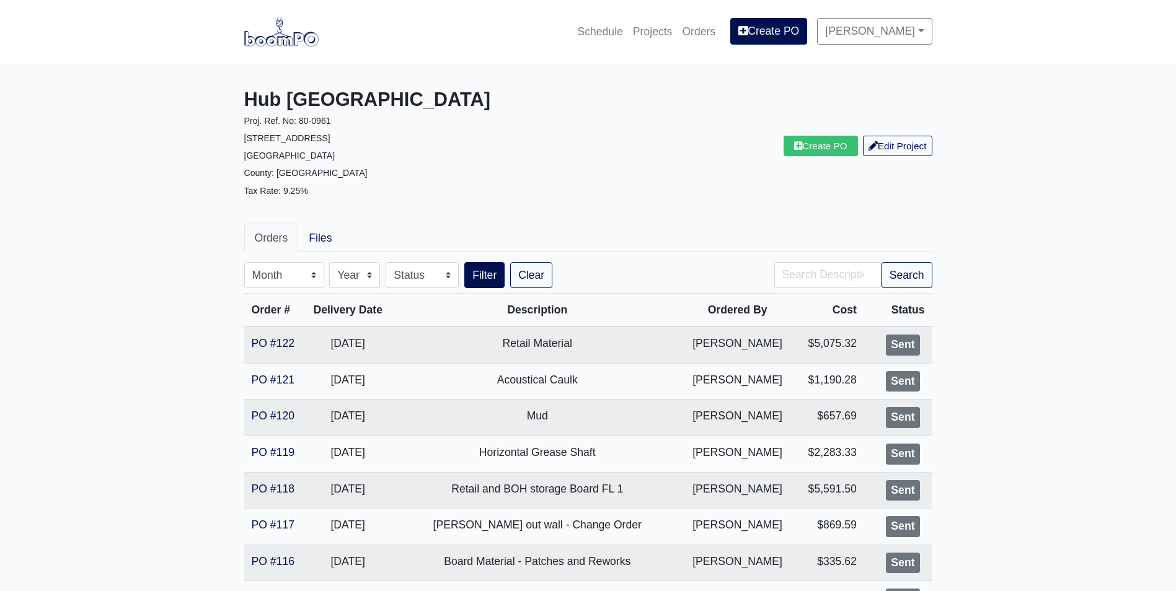
click at [284, 35] on img at bounding box center [281, 31] width 74 height 29
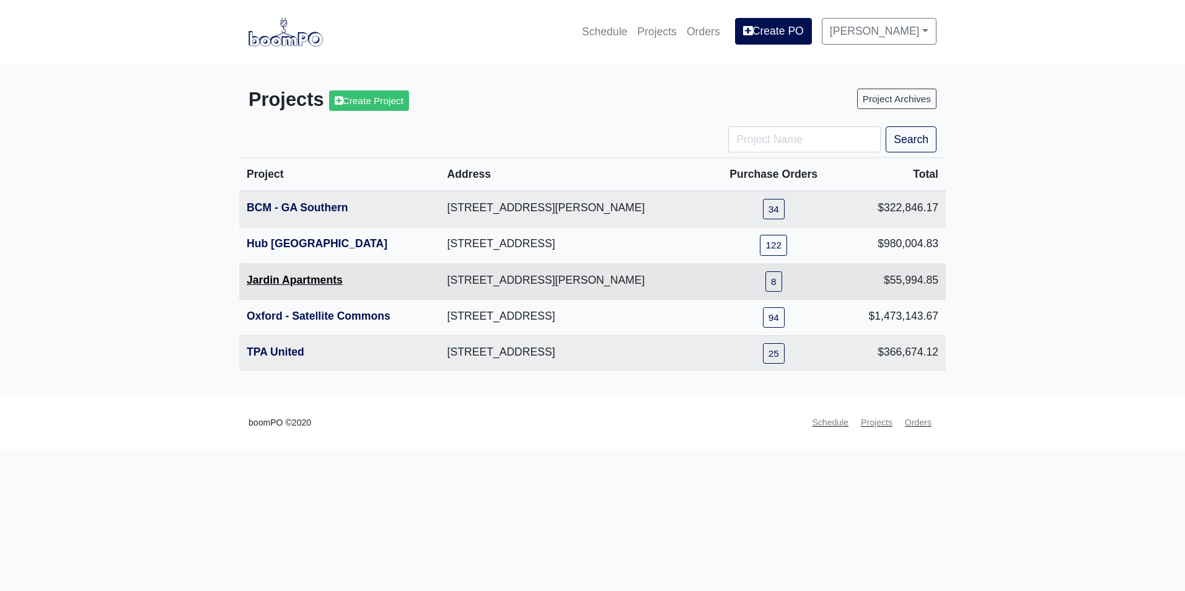
click at [283, 281] on link "Jardin Apartments" at bounding box center [295, 280] width 96 height 12
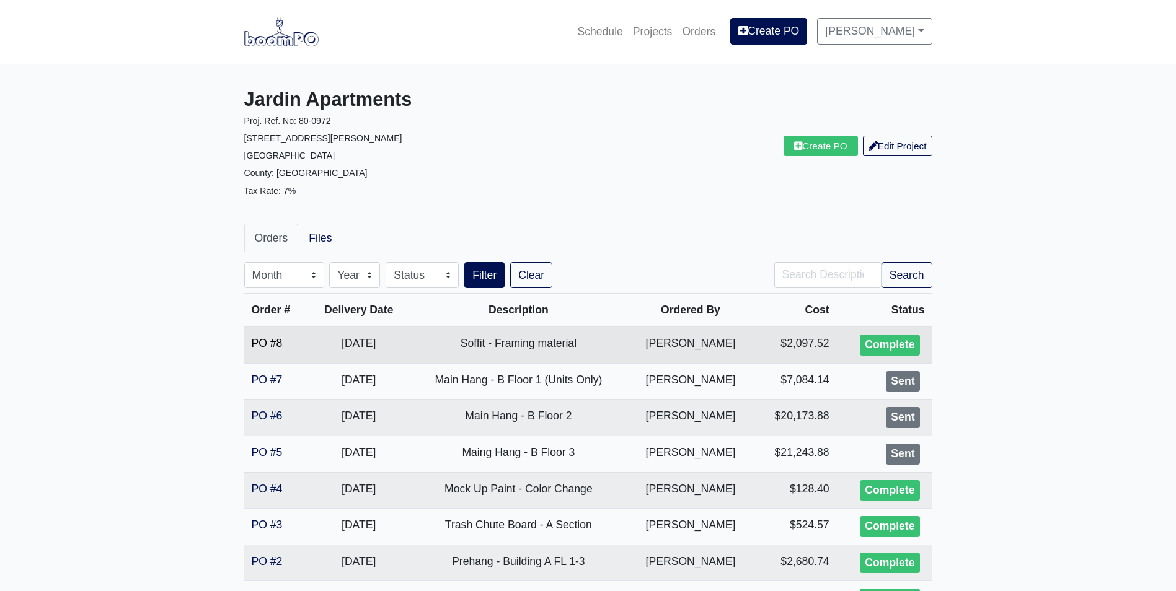
click at [257, 342] on link "PO #8" at bounding box center [267, 343] width 31 height 12
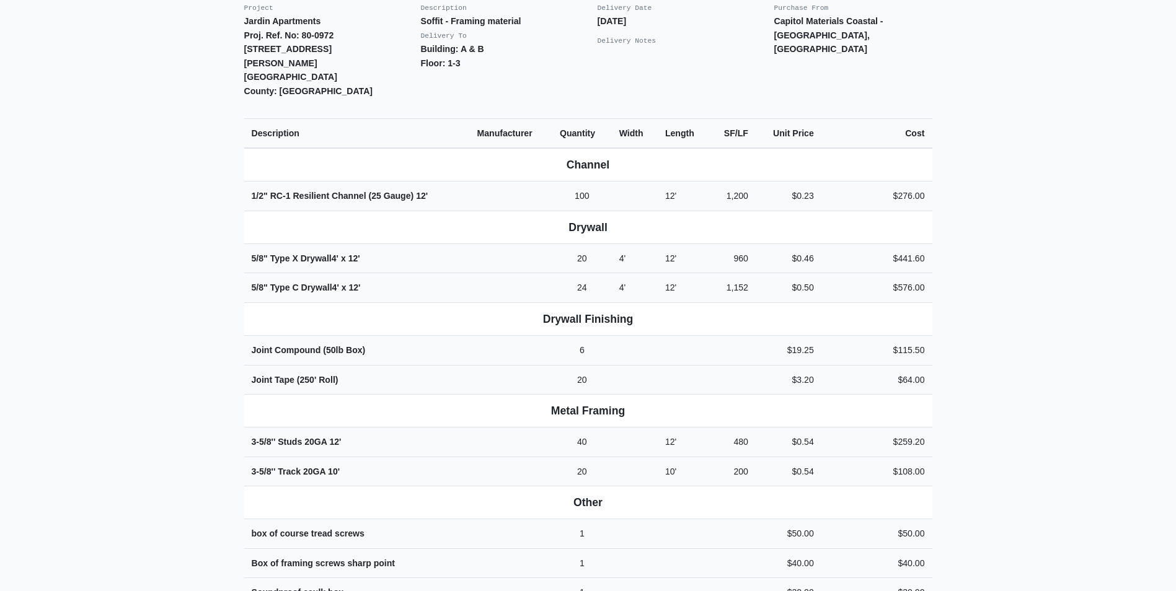
scroll to position [372, 0]
